Goal: Task Accomplishment & Management: Use online tool/utility

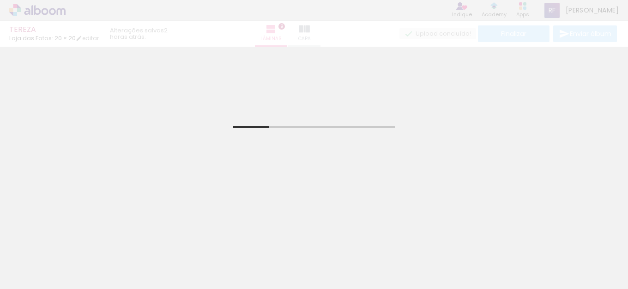
click at [354, 27] on div "[PERSON_NAME] das Fotos: 20 × 20 editar 2 horas atrás. Lâminas 9 Capa Finalizar…" at bounding box center [314, 23] width 628 height 47
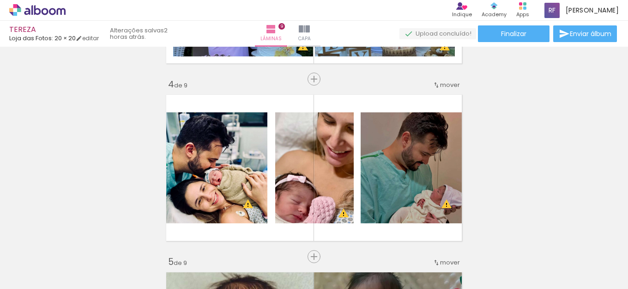
scroll to position [580, 0]
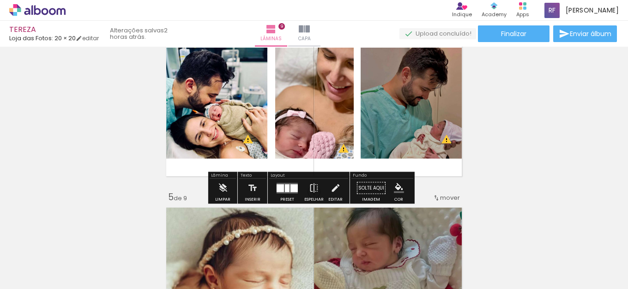
click at [285, 191] on div at bounding box center [287, 188] width 5 height 8
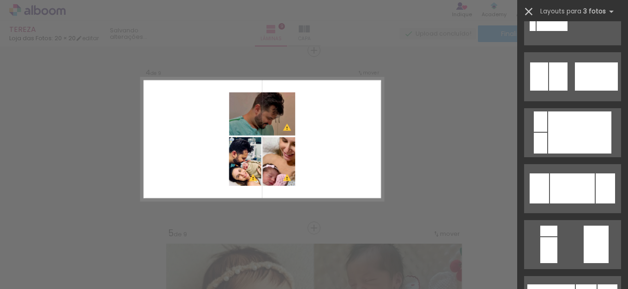
scroll to position [3188, 0]
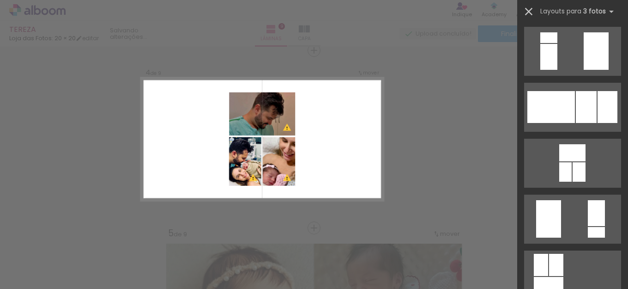
click at [527, 14] on iron-icon at bounding box center [529, 11] width 13 height 13
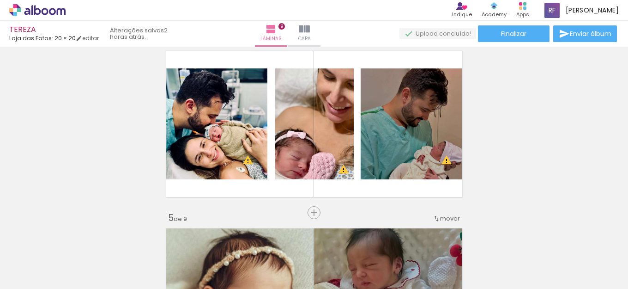
scroll to position [451, 0]
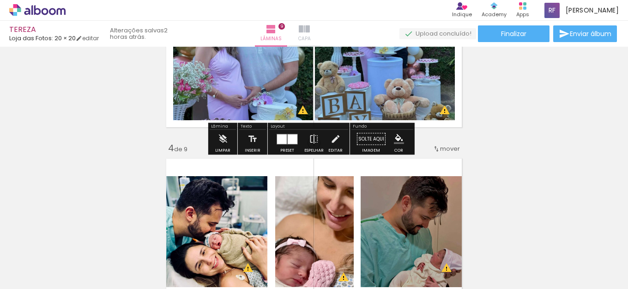
click at [321, 36] on paper-button "Capa" at bounding box center [304, 34] width 32 height 26
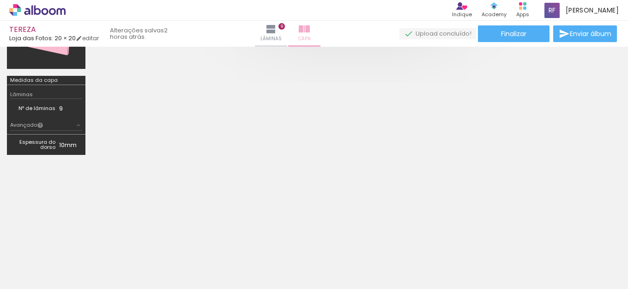
scroll to position [199, 0]
click at [321, 36] on paper-button "Capa" at bounding box center [304, 34] width 32 height 26
click at [496, 106] on quentale-cover-editor at bounding box center [352, 7] width 521 height 307
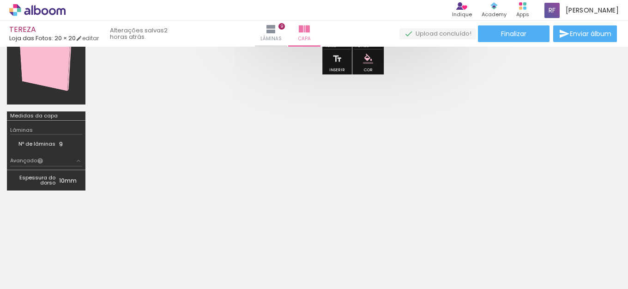
scroll to position [0, 0]
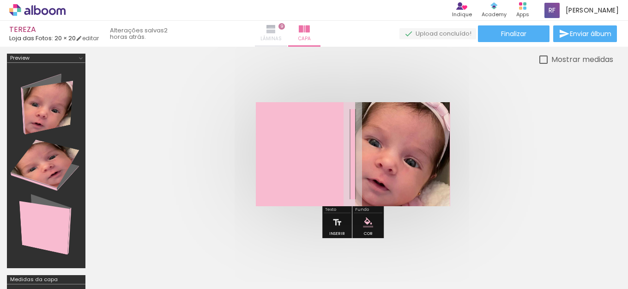
click at [282, 38] on span "Lâminas" at bounding box center [271, 39] width 21 height 8
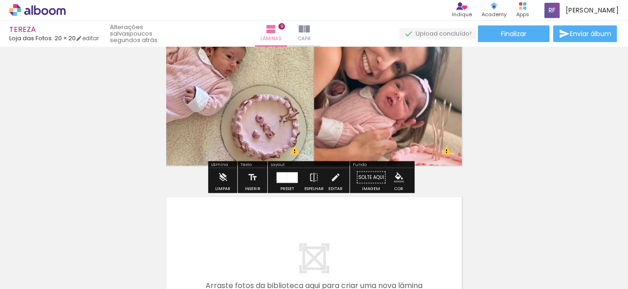
scroll to position [1513, 0]
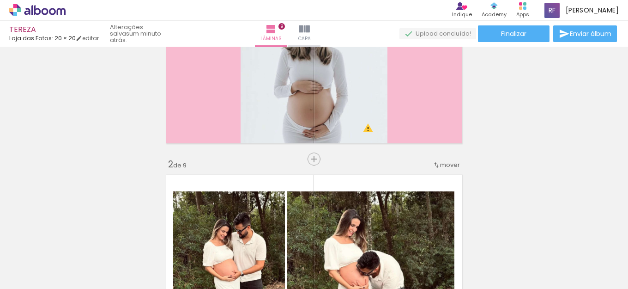
scroll to position [0, 0]
